Goal: Navigation & Orientation: Find specific page/section

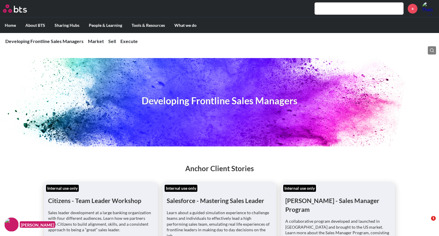
scroll to position [885, 0]
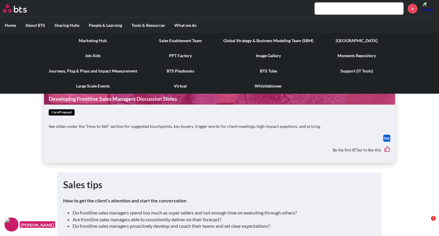
click at [241, 42] on link "Global Strategy & Business Modeling Team (SBM)" at bounding box center [268, 40] width 99 height 15
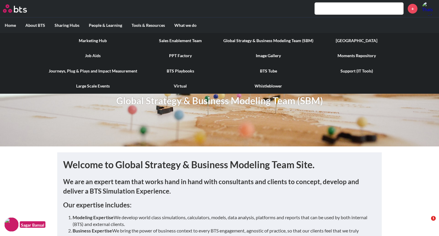
click at [358, 41] on link "[GEOGRAPHIC_DATA]" at bounding box center [356, 40] width 77 height 15
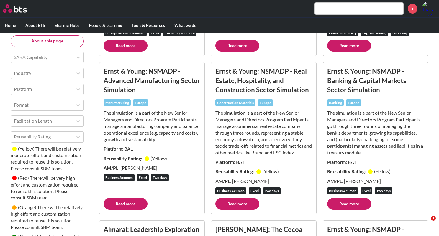
scroll to position [1310, 0]
